Goal: Task Accomplishment & Management: Manage account settings

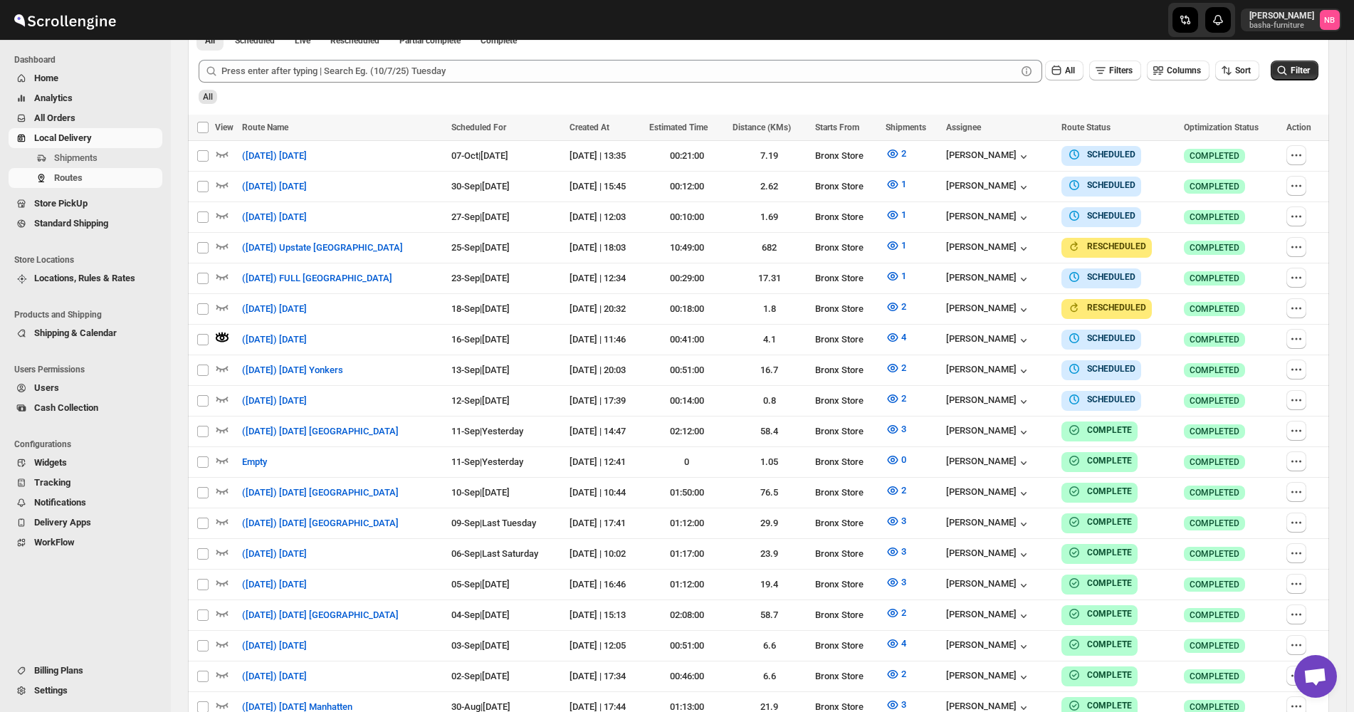
scroll to position [427, 0]
click at [1294, 246] on icon "button" at bounding box center [1293, 247] width 2 height 2
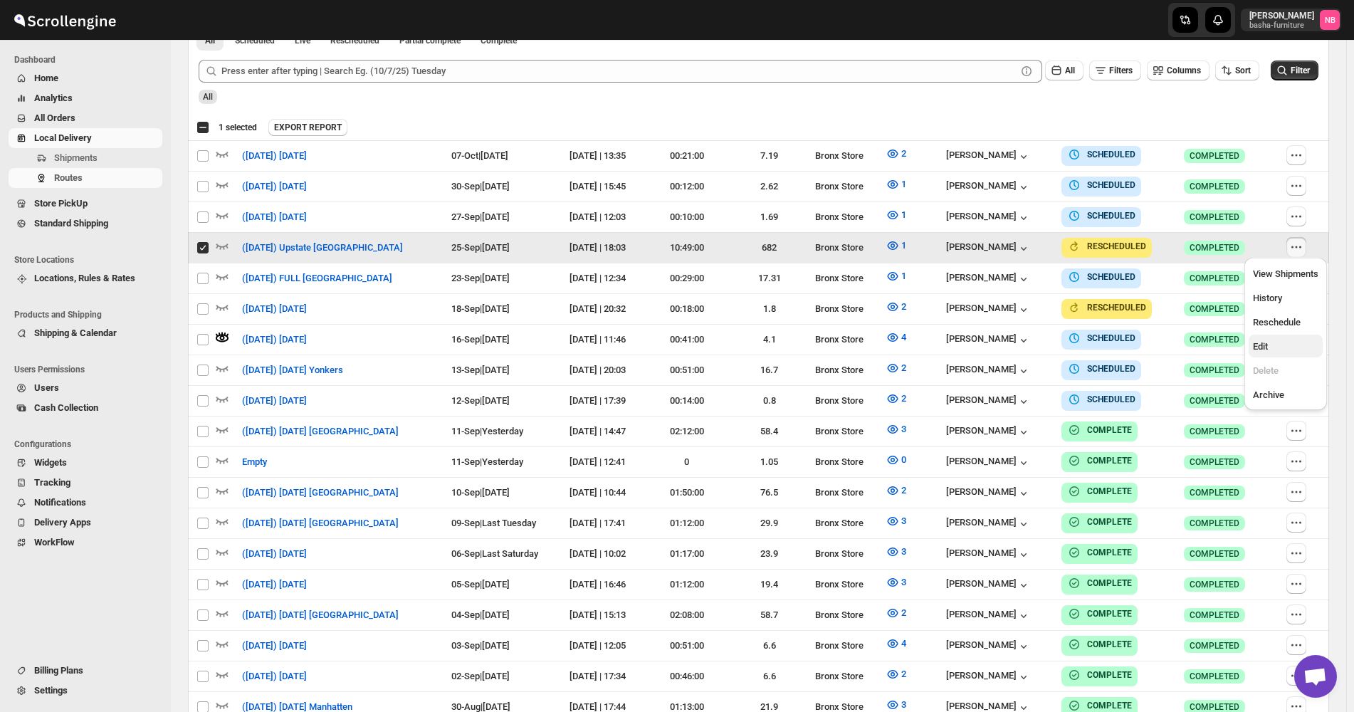
click at [1269, 346] on span "Edit" at bounding box center [1286, 347] width 66 height 14
checkbox input "false"
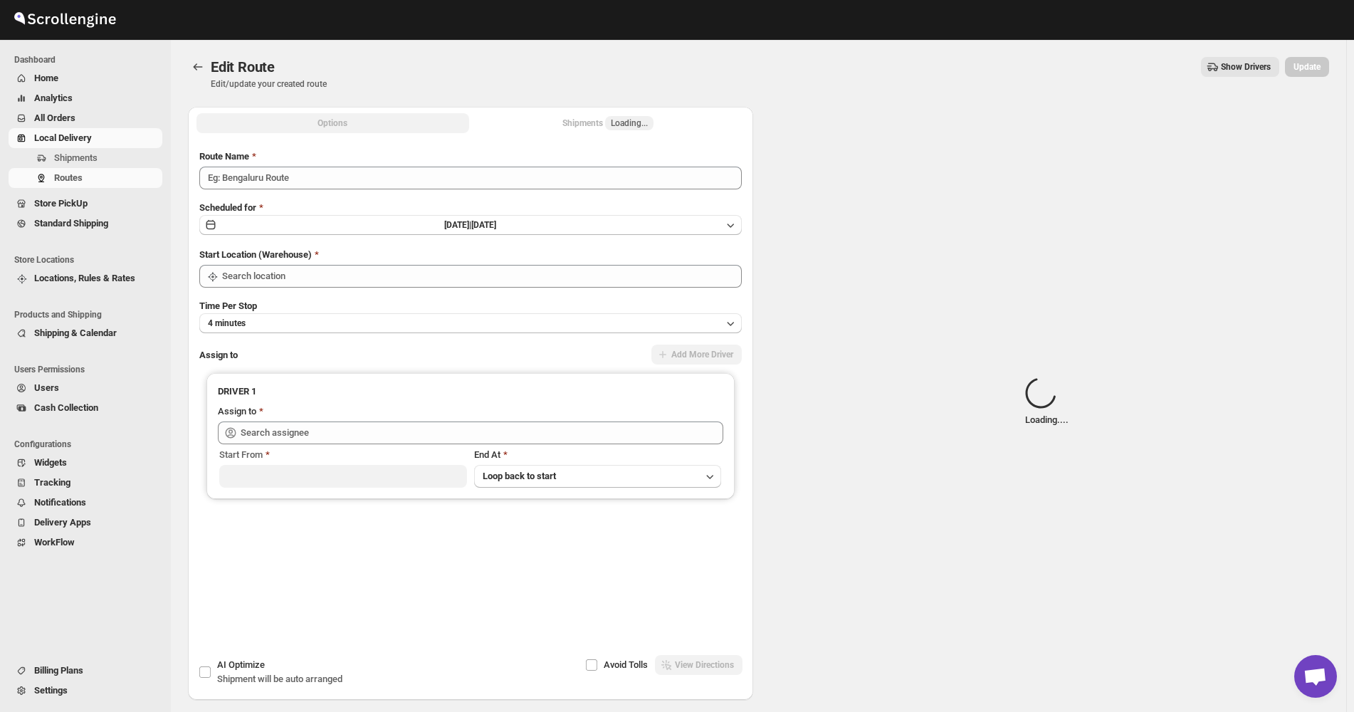
type input "([DATE]) Upstate [GEOGRAPHIC_DATA]"
type input "Bronx Store"
type input "[PERSON_NAME] ([EMAIL_ADDRESS][DOMAIN_NAME])"
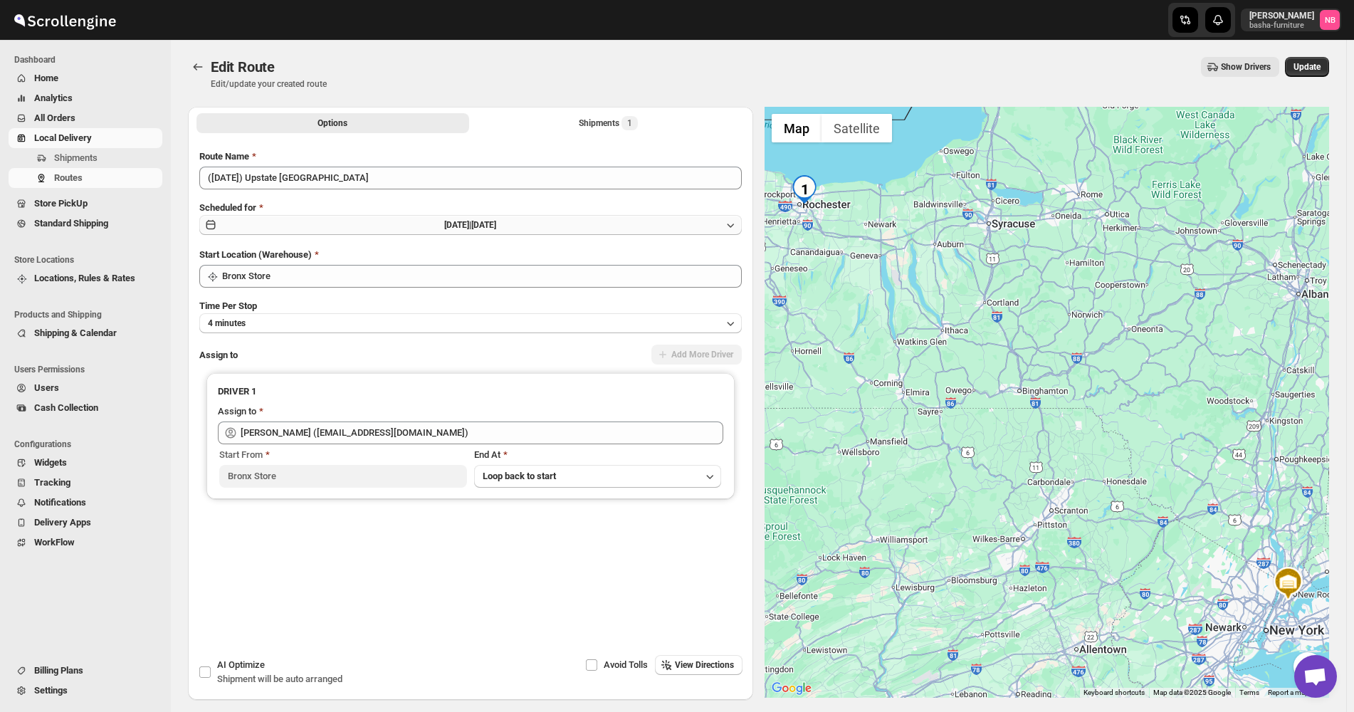
click at [548, 225] on button "[DATE] | [DATE]" at bounding box center [470, 225] width 543 height 20
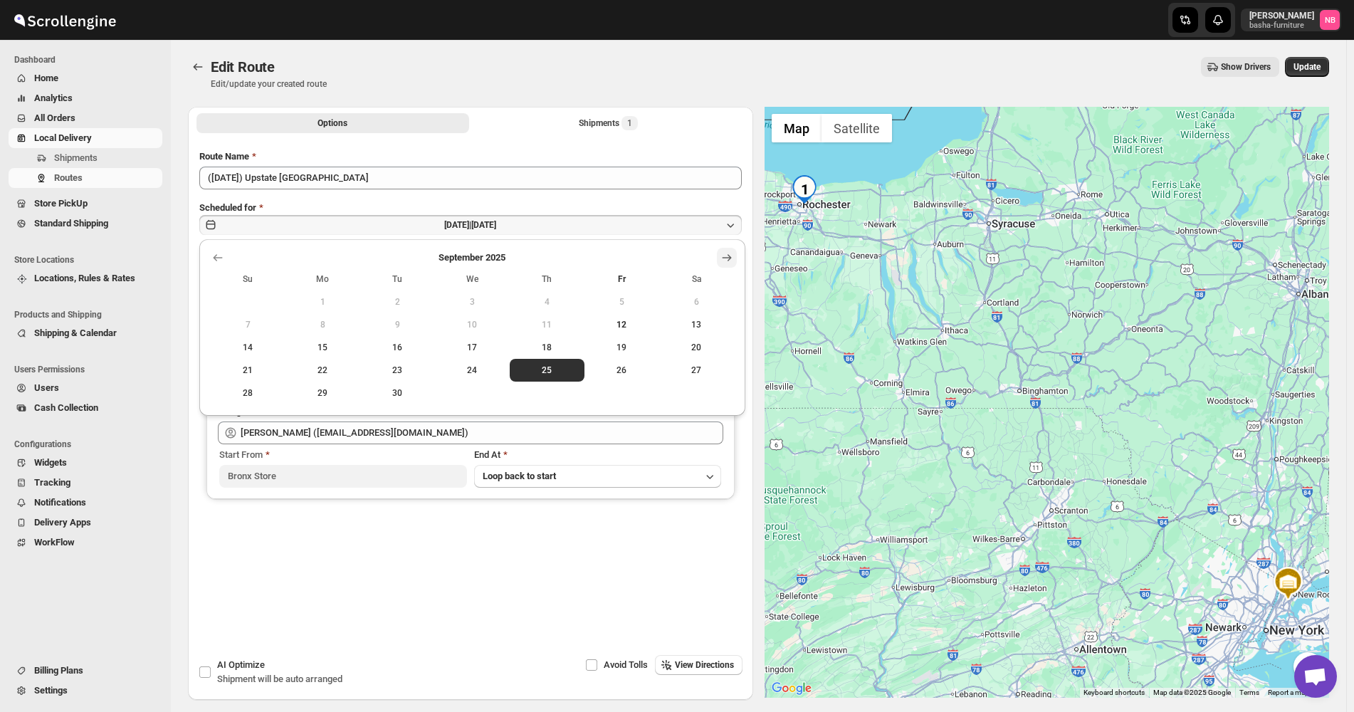
click at [719, 249] on button "Show next month, October 2025" at bounding box center [727, 258] width 20 height 20
click at [558, 392] on span "30" at bounding box center [547, 392] width 63 height 11
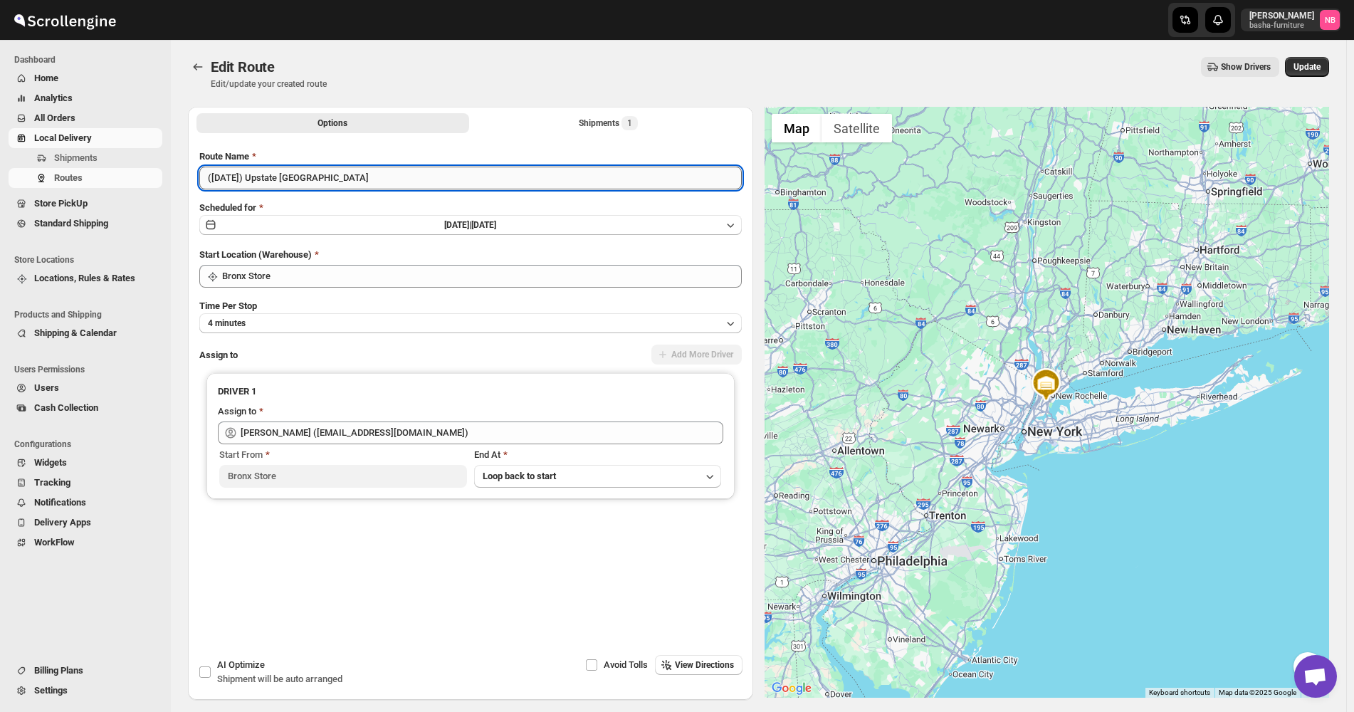
click at [213, 176] on input "([DATE]) Upstate [GEOGRAPHIC_DATA]" at bounding box center [470, 178] width 543 height 23
click at [215, 177] on input "([DATE]) Upstate [GEOGRAPHIC_DATA]" at bounding box center [470, 178] width 543 height 23
click at [231, 177] on input "([DATE]) Upstate [GEOGRAPHIC_DATA]" at bounding box center [470, 178] width 543 height 23
click at [234, 177] on input "([DATE]) Upstate [GEOGRAPHIC_DATA]" at bounding box center [470, 178] width 543 height 23
type input "([DATE]) Upstate [GEOGRAPHIC_DATA]"
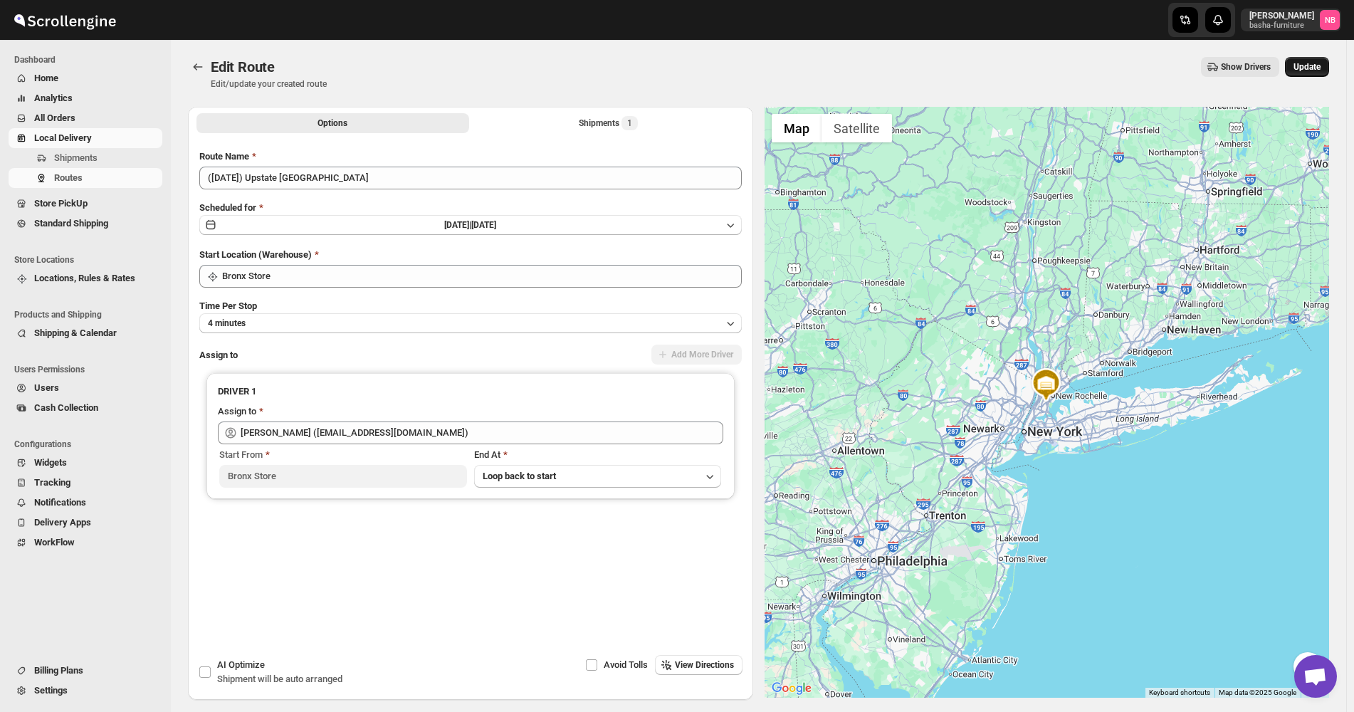
click at [1306, 67] on span "Update" at bounding box center [1307, 66] width 27 height 11
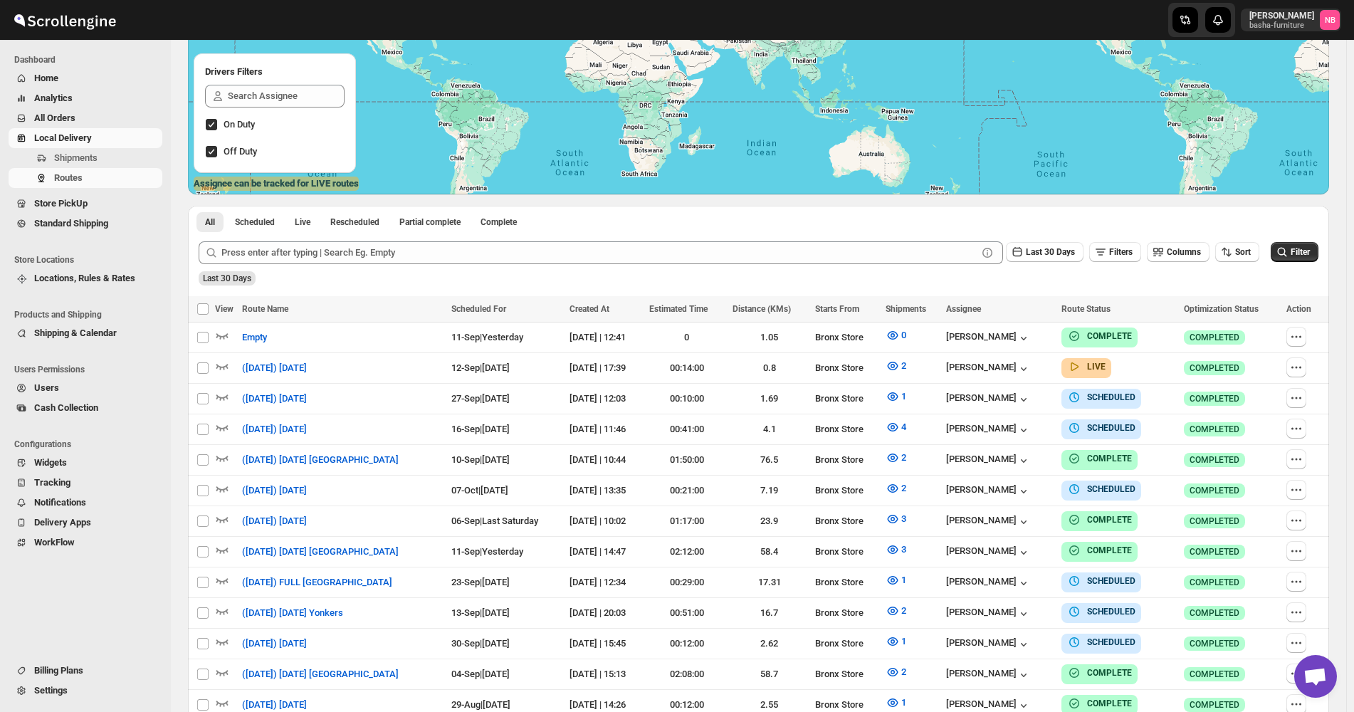
scroll to position [299, 0]
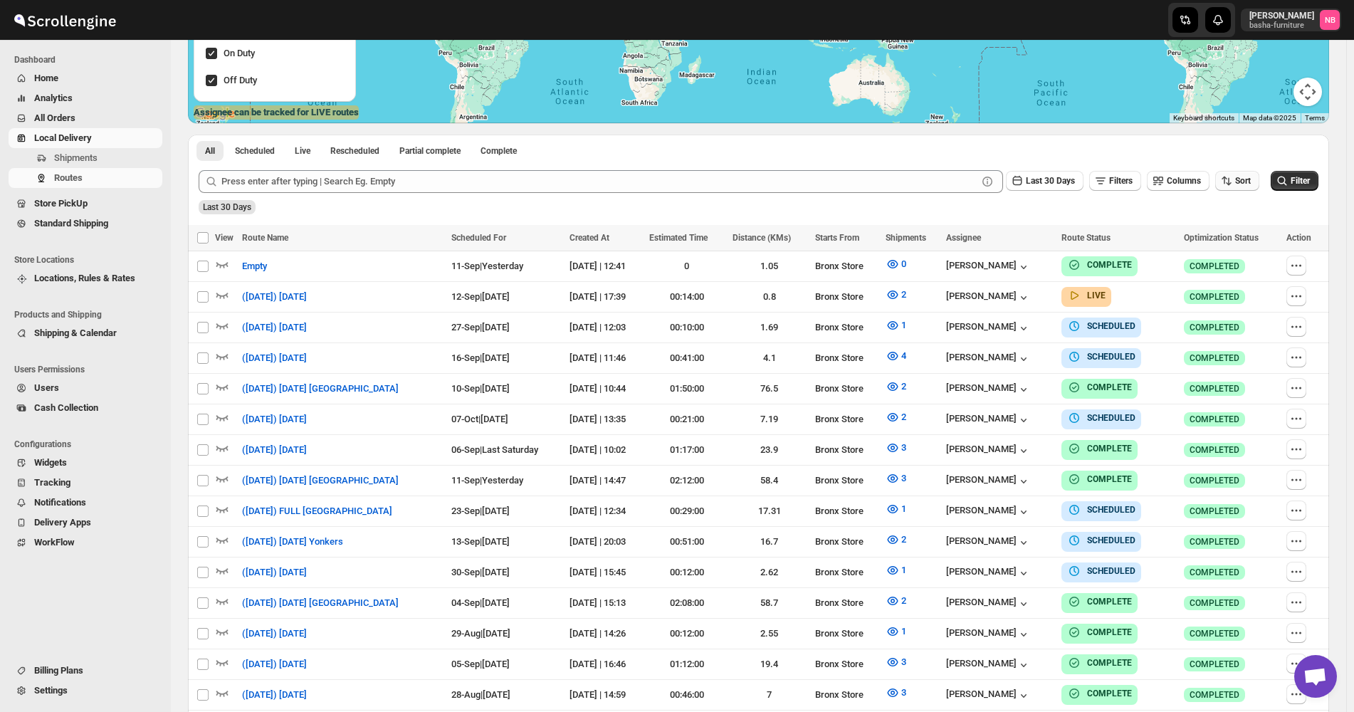
click at [1245, 189] on button "Sort" at bounding box center [1237, 181] width 44 height 20
click at [1233, 246] on button "Due Date" at bounding box center [1241, 257] width 86 height 23
click at [1081, 194] on div "Last 30 Days" at bounding box center [757, 202] width 1123 height 24
click at [1069, 174] on button "Last 30 Days" at bounding box center [1045, 181] width 78 height 20
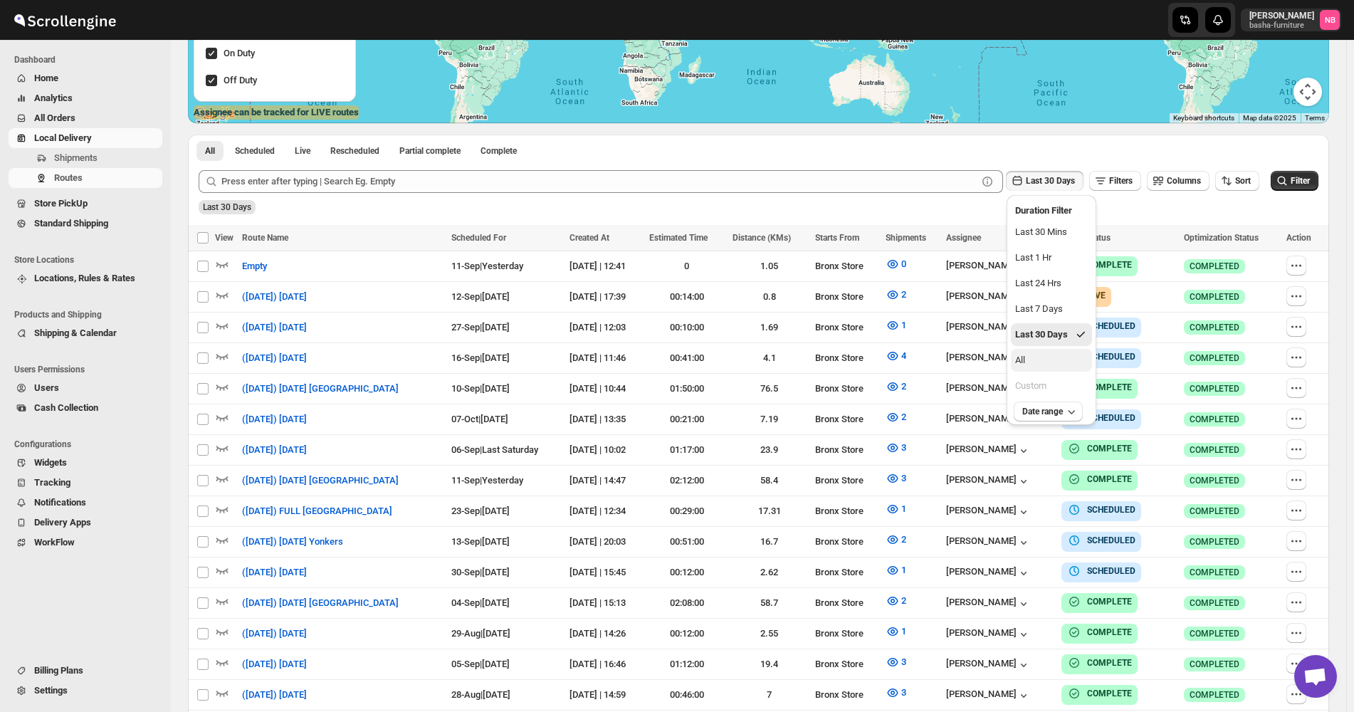
click at [1042, 356] on button "All" at bounding box center [1051, 360] width 81 height 23
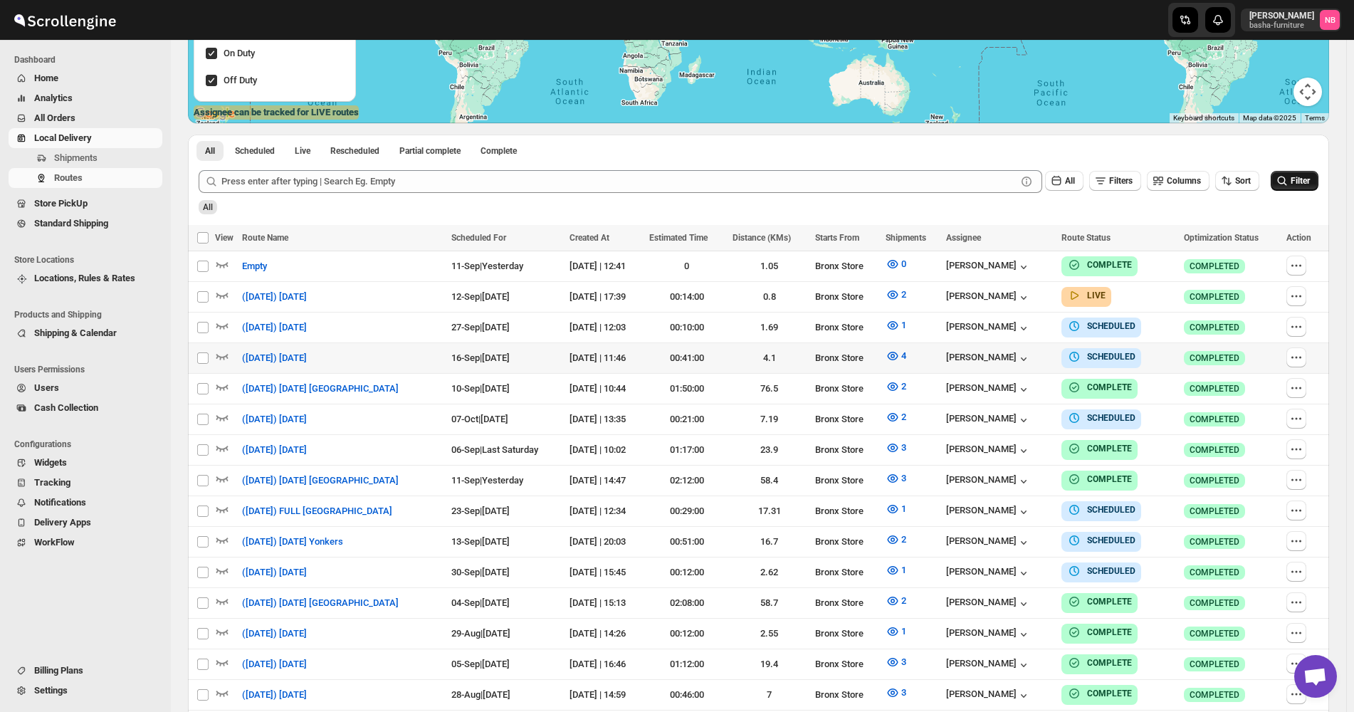
click at [1290, 181] on icon "submit" at bounding box center [1282, 181] width 14 height 14
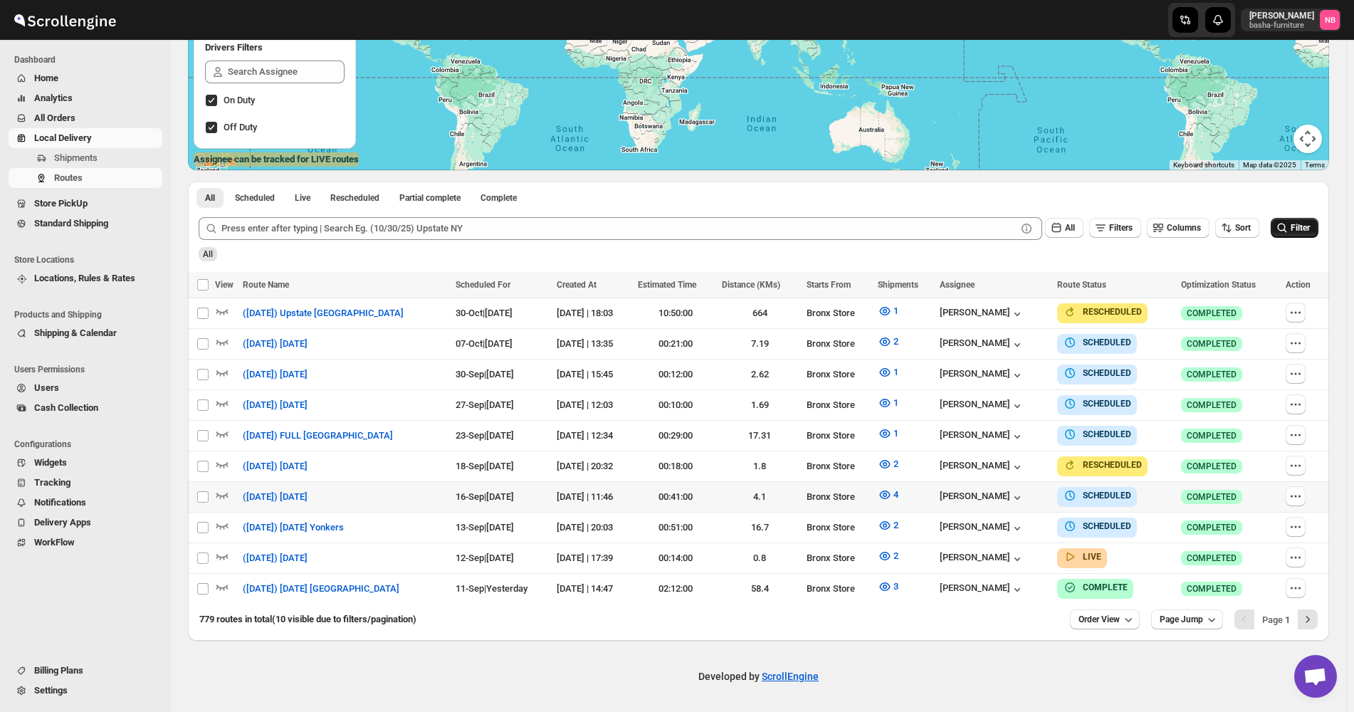
scroll to position [245, 0]
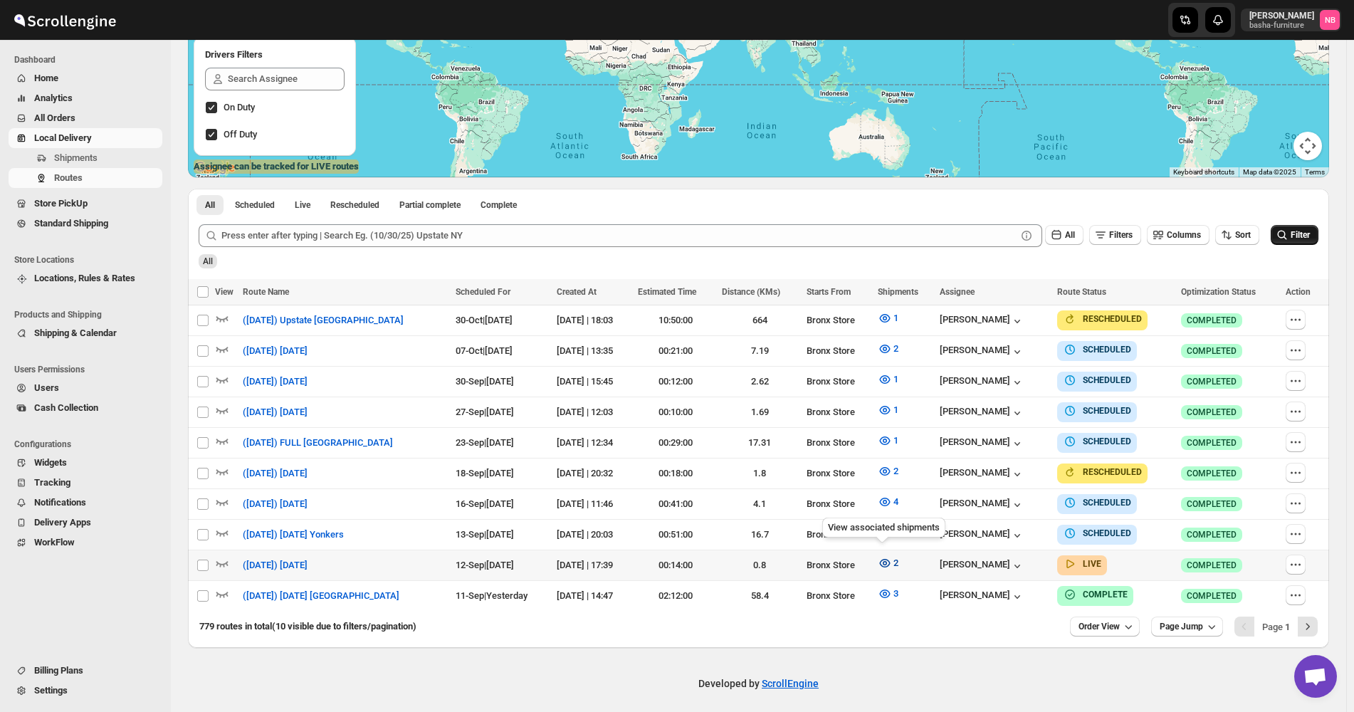
click at [894, 558] on span "2" at bounding box center [896, 563] width 5 height 11
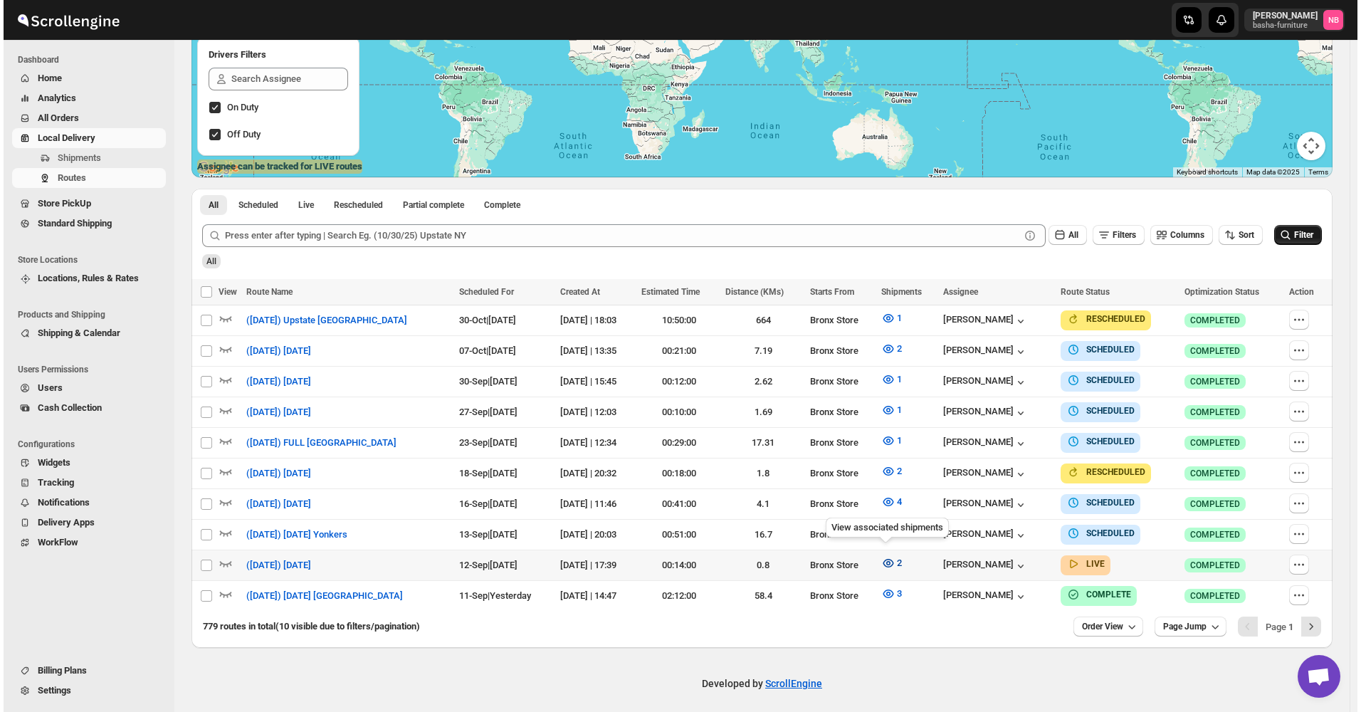
scroll to position [239, 0]
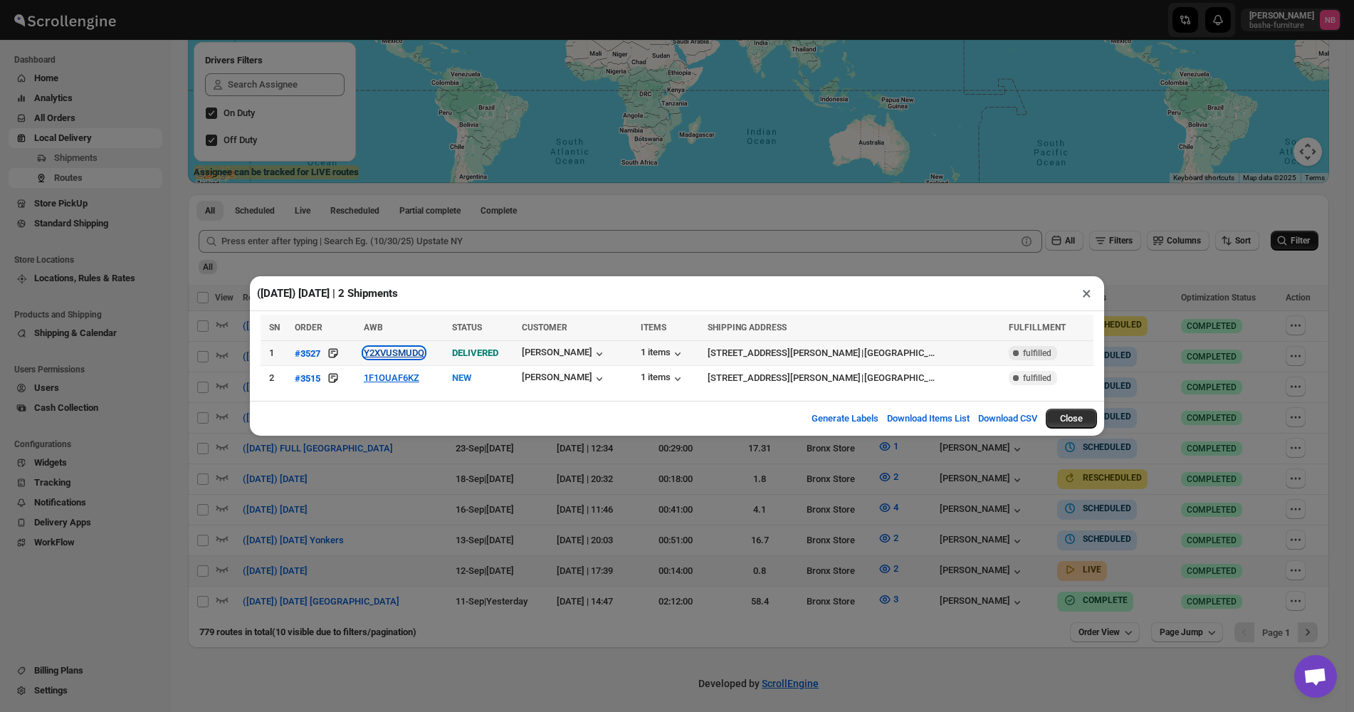
click at [399, 354] on button "Y2XVUSMUDQ" at bounding box center [394, 352] width 61 height 11
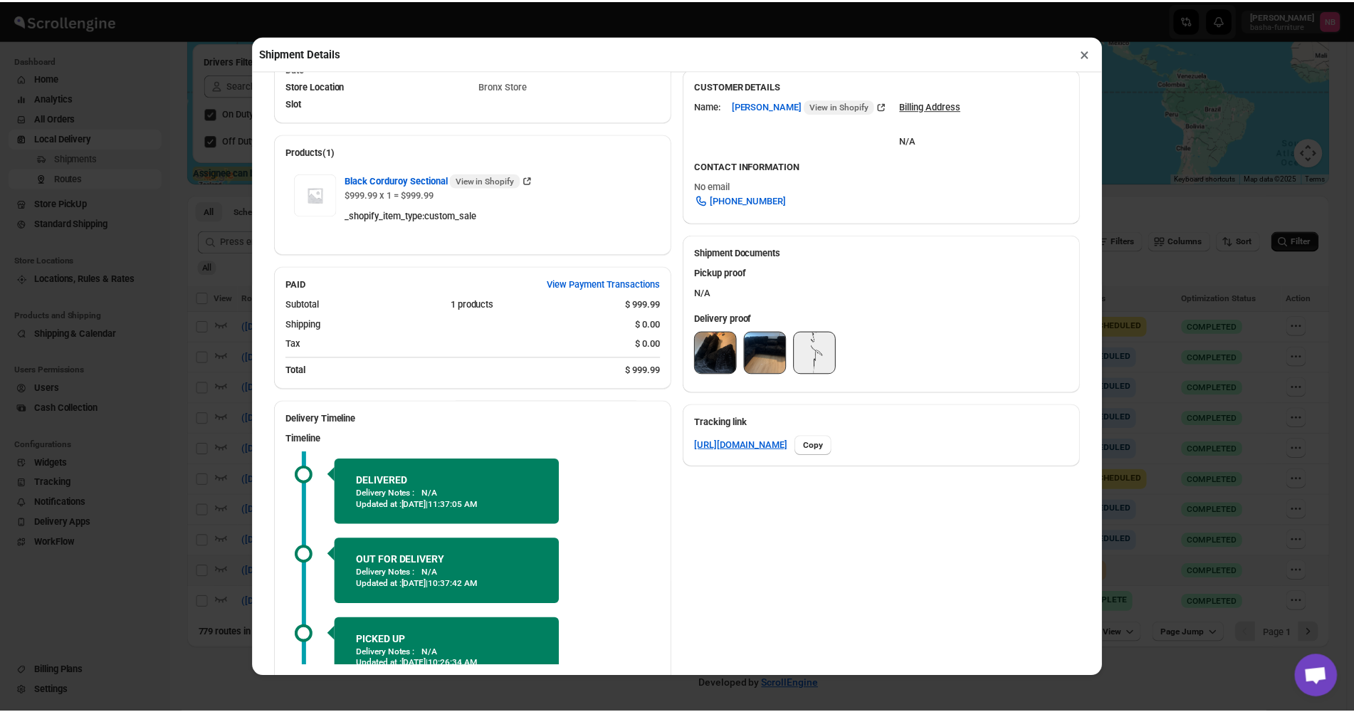
scroll to position [407, 0]
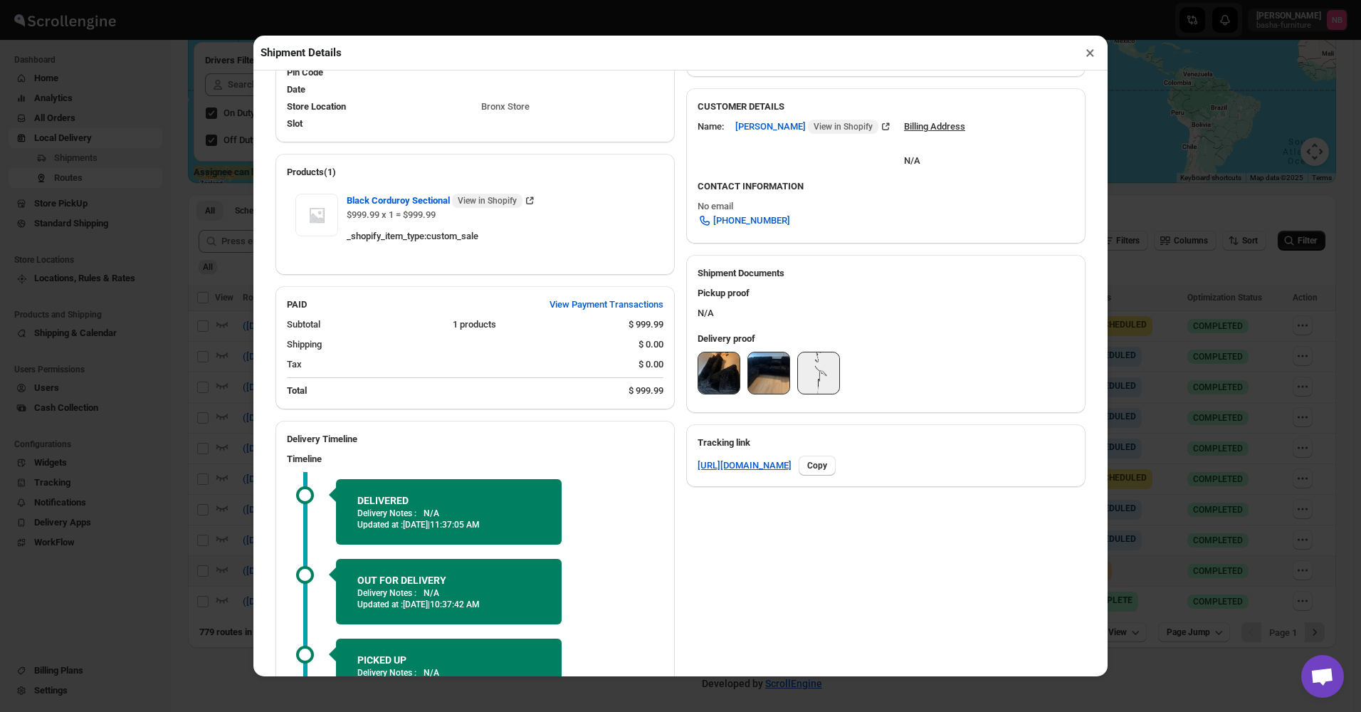
click at [716, 361] on img at bounding box center [719, 372] width 41 height 41
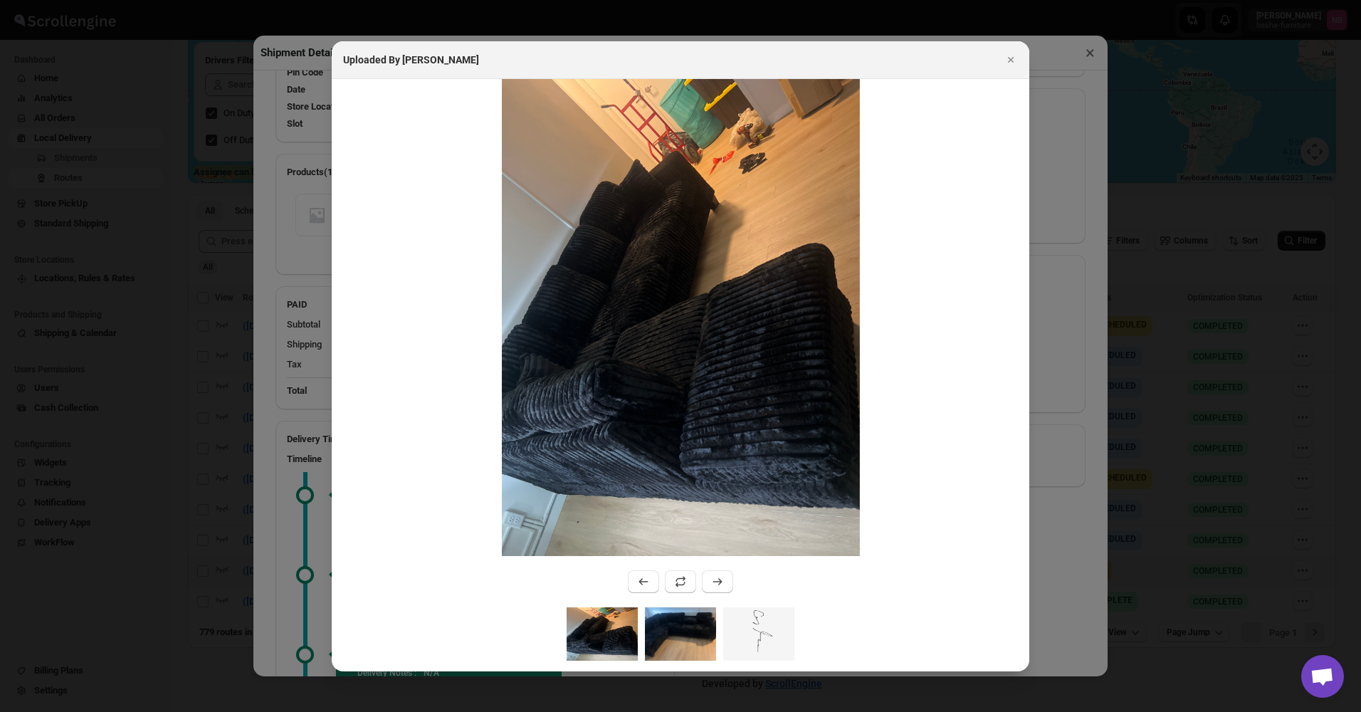
click at [660, 621] on img ":re3r:" at bounding box center [680, 633] width 71 height 53
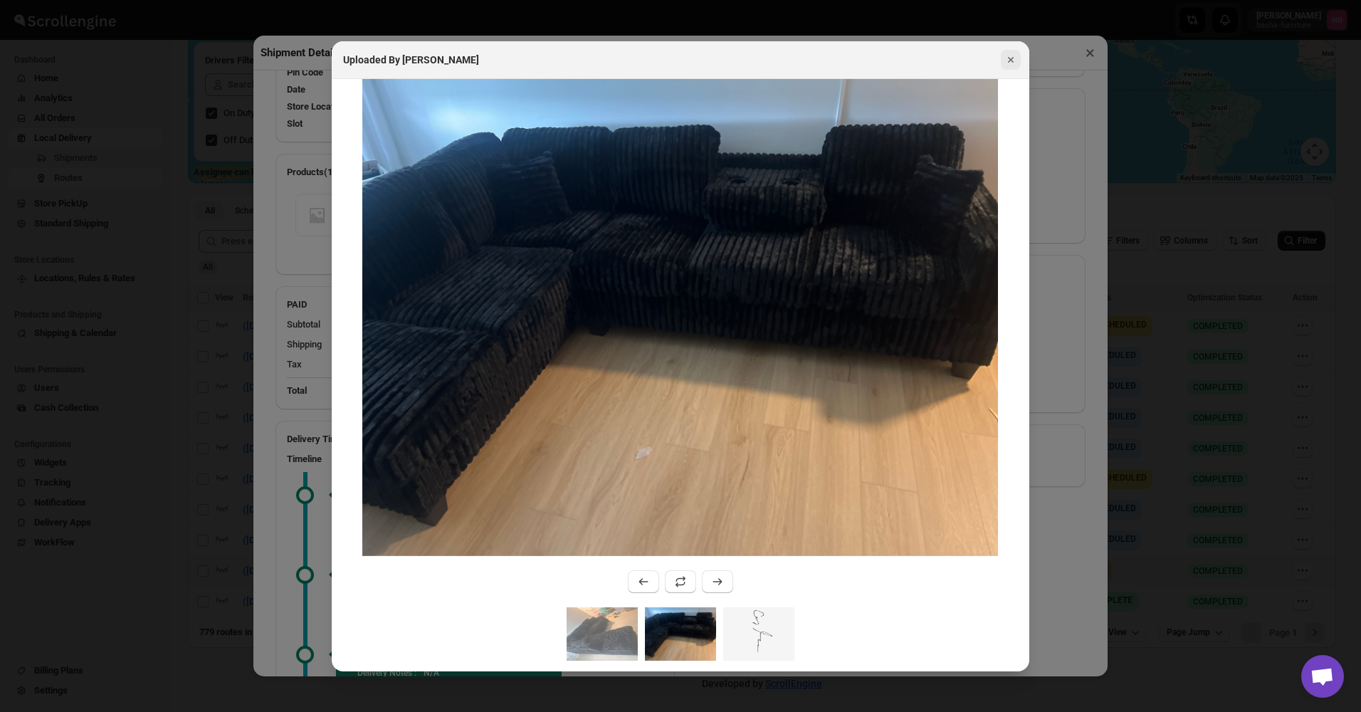
click at [1005, 68] on button "Close" at bounding box center [1011, 60] width 20 height 20
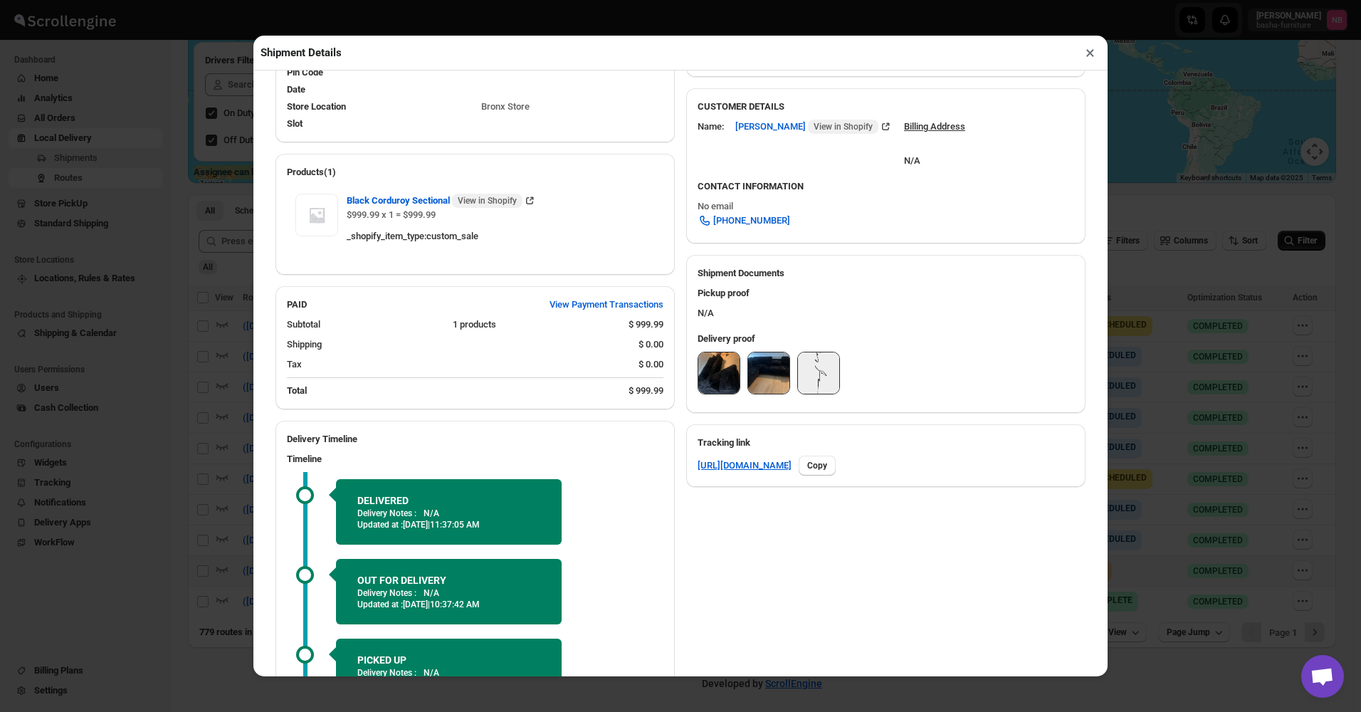
click at [1094, 63] on button "×" at bounding box center [1090, 53] width 21 height 20
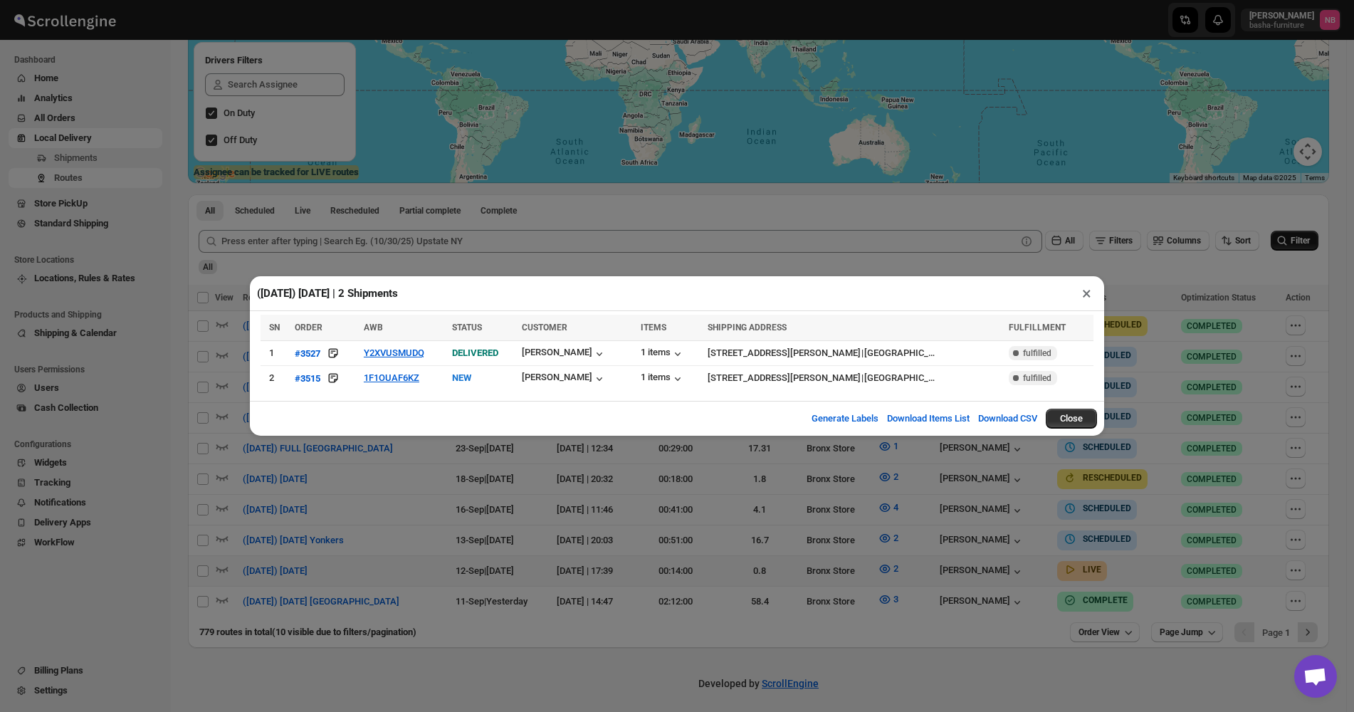
click at [1048, 223] on div "([DATE]) [DATE] | 2 Shipments × SN ORDER AWB STATUS CUSTOMER ITEMS SHIPPING ADD…" at bounding box center [677, 356] width 1354 height 712
